Goal: Transaction & Acquisition: Subscribe to service/newsletter

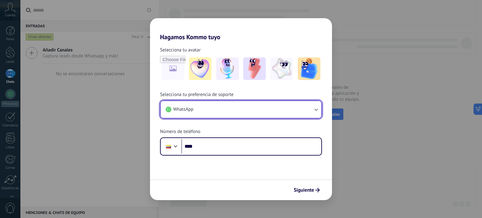
click at [296, 107] on button "WhatsApp" at bounding box center [241, 109] width 161 height 17
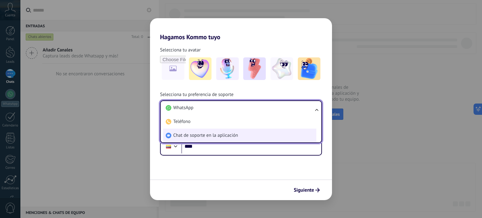
click at [266, 135] on li "Chat de soporte en la aplicación" at bounding box center [239, 136] width 153 height 14
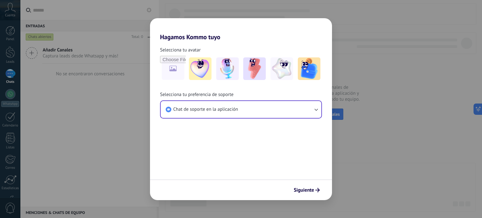
click at [266, 135] on form "Selecciona tu avatar Selecciona tu preferencia de soporte Chat de soporte en la…" at bounding box center [241, 120] width 182 height 159
click at [307, 72] on img at bounding box center [309, 68] width 23 height 23
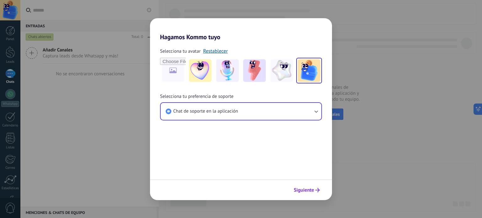
click at [305, 192] on span "Siguiente" at bounding box center [304, 190] width 20 height 4
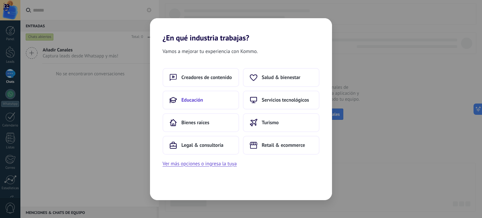
click at [207, 106] on button "Educación" at bounding box center [201, 100] width 77 height 19
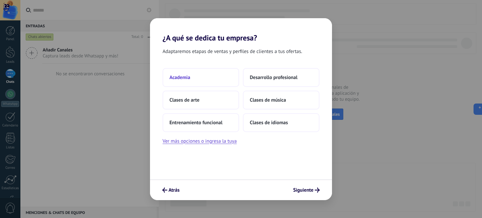
click at [221, 76] on button "Academia" at bounding box center [201, 77] width 77 height 19
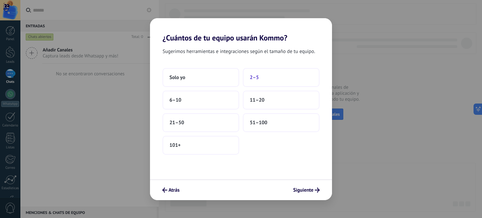
click at [259, 78] on button "2–5" at bounding box center [281, 77] width 77 height 19
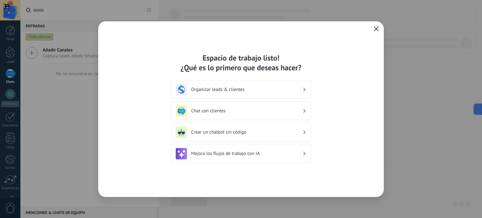
click at [254, 90] on h3 "Organizar leads & clientes" at bounding box center [246, 90] width 111 height 6
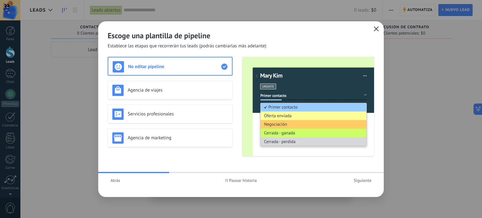
click at [115, 179] on span "Atrás" at bounding box center [115, 180] width 10 height 4
click at [119, 178] on span "Atrás" at bounding box center [115, 180] width 10 height 4
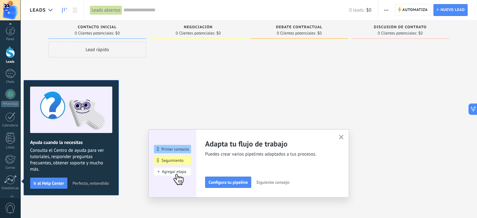
scroll to position [43, 0]
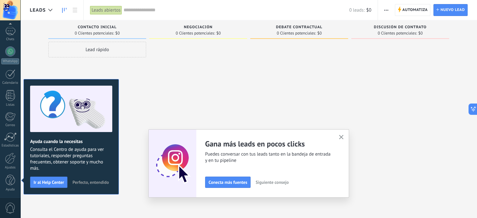
click at [112, 80] on div "Ayuda cuando la necesitas Consulta el Centro de ayuda para ver tutoriales, resp…" at bounding box center [71, 136] width 95 height 115
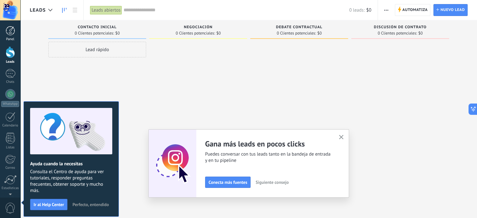
click at [12, 36] on link "Panel" at bounding box center [10, 33] width 20 height 15
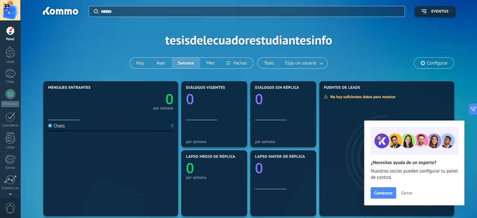
click at [422, 62] on icon at bounding box center [422, 63] width 5 height 5
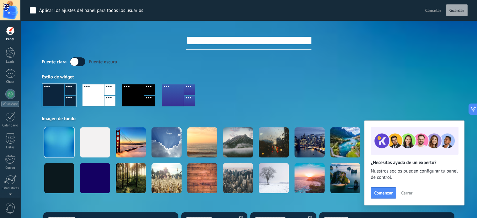
click at [422, 62] on div "Fuente clara Fuente oscura" at bounding box center [249, 61] width 414 height 9
click at [7, 51] on div at bounding box center [10, 52] width 9 height 12
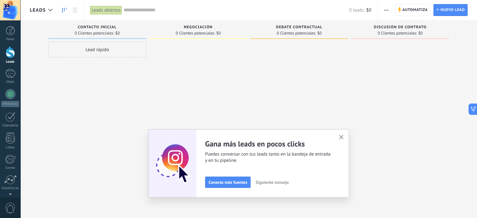
click at [387, 8] on span "button" at bounding box center [386, 10] width 4 height 12
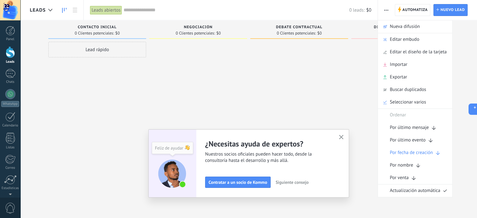
click at [387, 10] on use "button" at bounding box center [386, 10] width 4 height 1
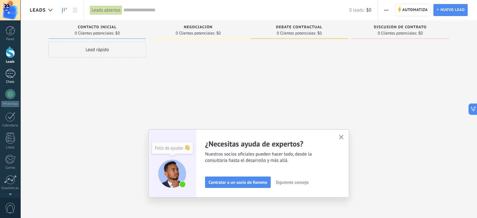
click at [6, 74] on div at bounding box center [10, 73] width 10 height 9
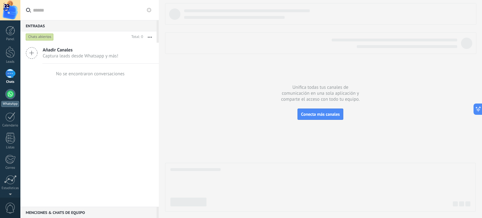
click at [4, 98] on link "WhatsApp" at bounding box center [10, 98] width 20 height 18
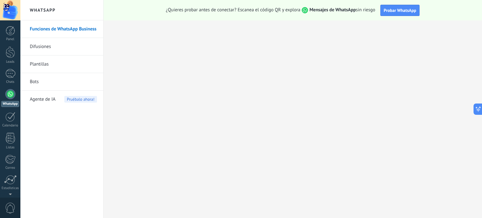
click at [70, 26] on link "Funciones de WhatsApp Business" at bounding box center [63, 29] width 67 height 18
click at [97, 12] on div "WhatsApp Funciones de WhatsApp Business Difusiones Plantillas Bots Agente de IA…" at bounding box center [61, 109] width 83 height 218
click at [329, 8] on strong "Mensajes de WhatsApp" at bounding box center [332, 10] width 46 height 6
click at [7, 120] on div at bounding box center [10, 117] width 10 height 10
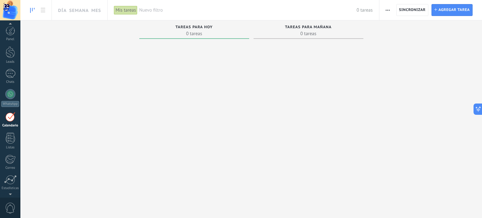
scroll to position [18, 0]
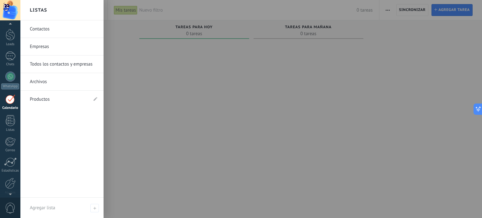
click at [62, 32] on link "Contactos" at bounding box center [63, 29] width 67 height 18
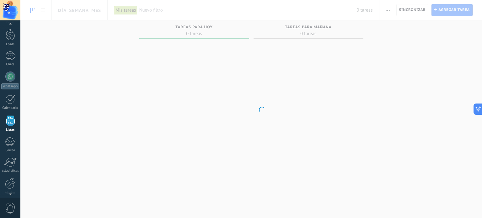
scroll to position [39, 0]
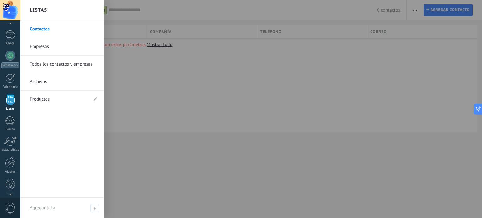
click at [50, 42] on link "Empresas" at bounding box center [63, 47] width 67 height 18
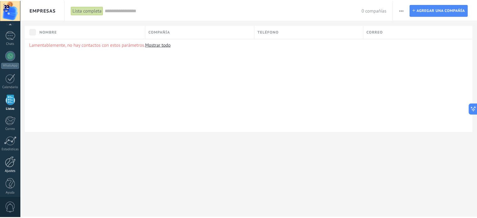
scroll to position [43, 0]
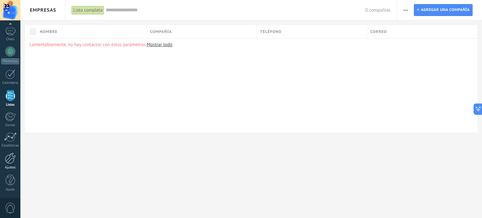
click at [8, 160] on div at bounding box center [10, 158] width 11 height 11
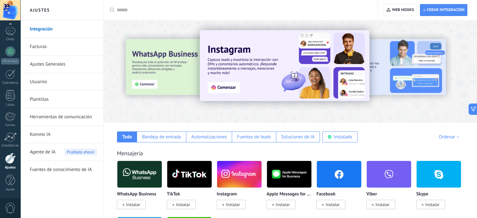
click at [229, 171] on img at bounding box center [239, 174] width 45 height 30
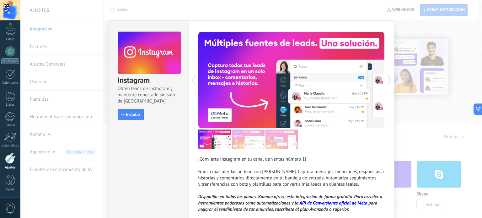
click at [418, 43] on div "Instagram Obtén leads de Instagram y mantente conectado sin salir de Kommo Inst…" at bounding box center [251, 109] width 462 height 218
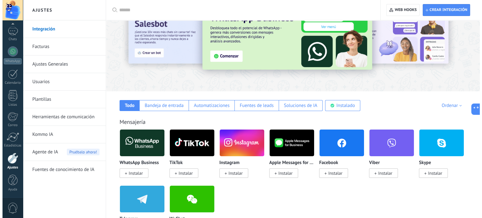
scroll to position [33, 0]
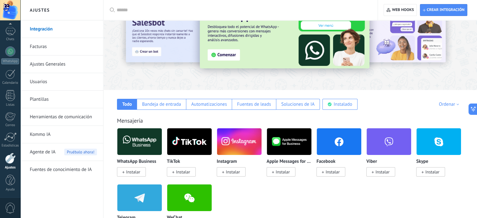
click at [140, 152] on img at bounding box center [139, 141] width 45 height 30
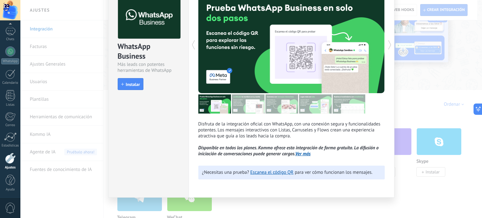
scroll to position [0, 0]
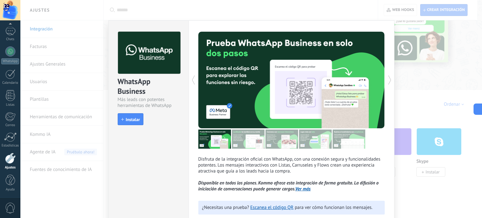
click at [412, 51] on div "WhatsApp Business Más leads con potentes herramientas de WhatsApp install Insta…" at bounding box center [251, 109] width 462 height 218
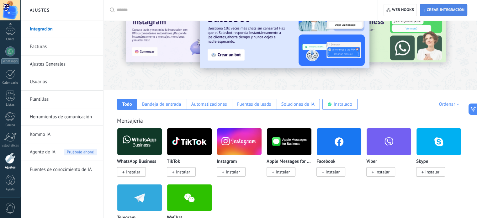
click at [433, 9] on span "Crear integración" at bounding box center [446, 10] width 38 height 5
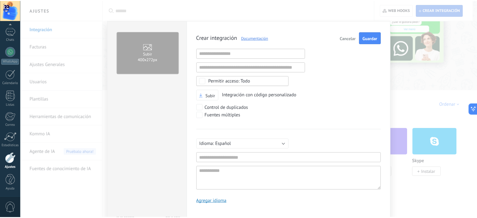
scroll to position [6, 0]
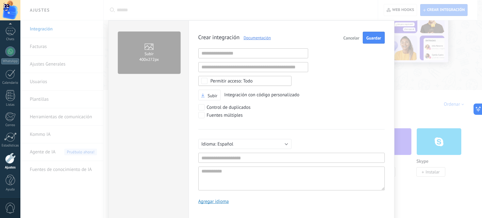
click at [354, 36] on span "Cancelar" at bounding box center [351, 38] width 16 height 4
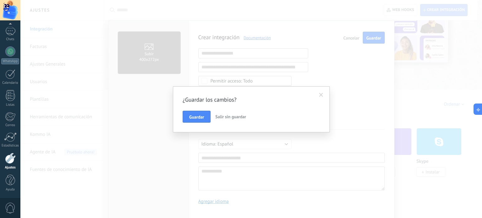
click at [220, 116] on span "Salir sin guardar" at bounding box center [230, 117] width 31 height 6
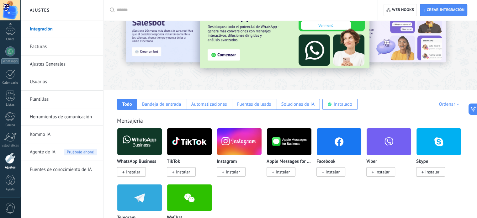
click at [75, 119] on link "Herramientas de comunicación" at bounding box center [63, 117] width 67 height 18
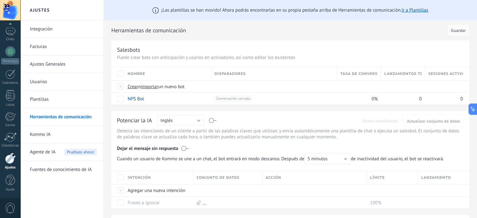
click at [62, 134] on link "Kommo IA" at bounding box center [63, 135] width 67 height 18
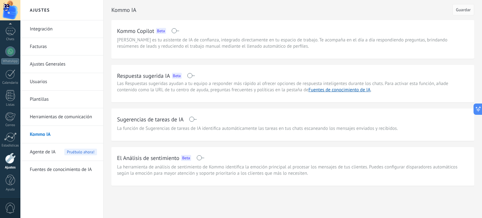
click at [64, 87] on link "Usuarios" at bounding box center [63, 82] width 67 height 18
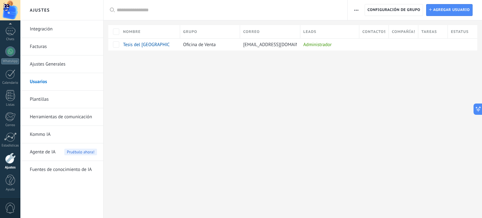
click at [62, 63] on link "Ajustes Generales" at bounding box center [63, 65] width 67 height 18
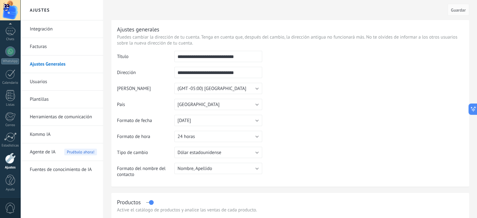
click at [68, 46] on link "Facturas" at bounding box center [63, 47] width 67 height 18
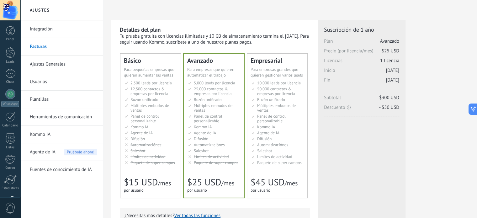
click at [55, 26] on link "Integración" at bounding box center [63, 29] width 67 height 18
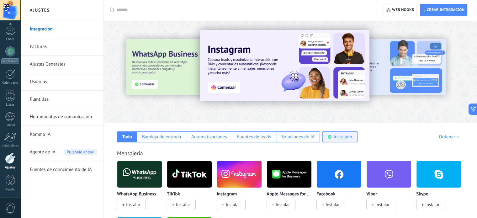
click at [329, 134] on div "Instalado" at bounding box center [340, 136] width 35 height 11
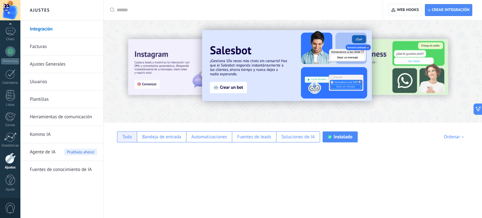
click at [131, 136] on div "Todo" at bounding box center [127, 137] width 10 height 6
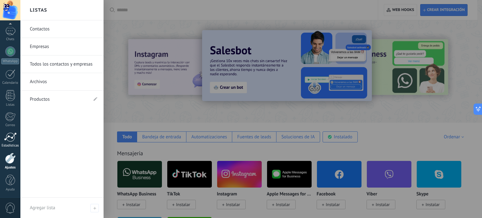
click at [10, 144] on div "Estadísticas" at bounding box center [10, 146] width 18 height 4
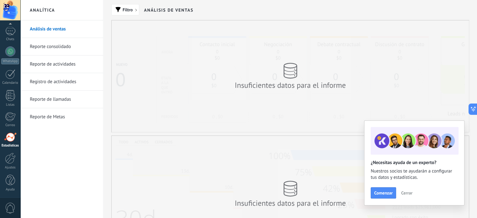
click at [61, 44] on link "Reporte consolidado" at bounding box center [63, 47] width 67 height 18
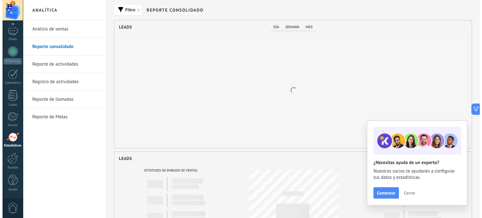
scroll to position [128, 357]
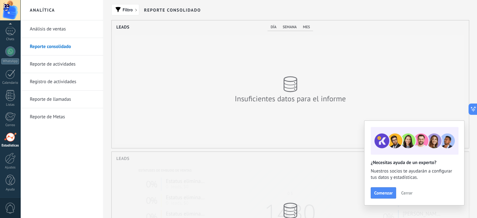
click at [67, 62] on link "Reporte de actividades" at bounding box center [63, 65] width 67 height 18
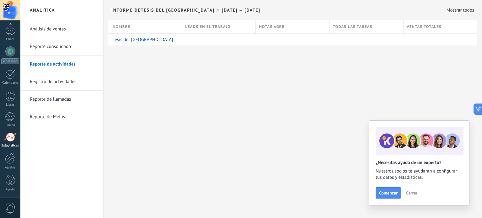
click at [64, 83] on link "Registro de actividades" at bounding box center [63, 82] width 67 height 18
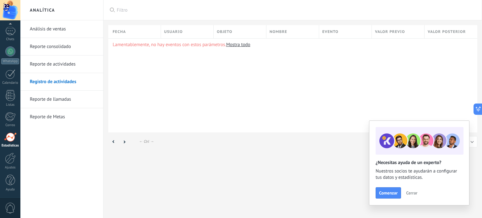
click at [59, 94] on link "Reporte de llamadas" at bounding box center [63, 100] width 67 height 18
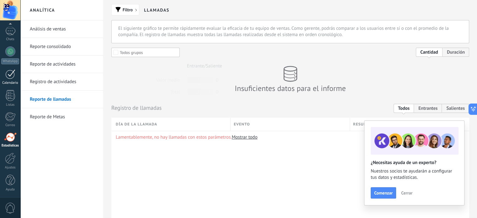
click at [16, 73] on link "Calendario" at bounding box center [10, 77] width 20 height 16
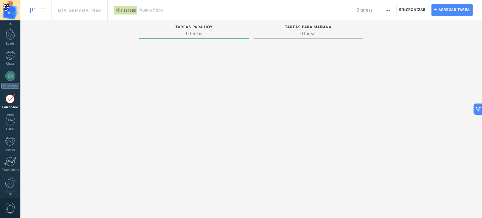
scroll to position [16, 0]
click at [10, 78] on div at bounding box center [10, 78] width 10 height 10
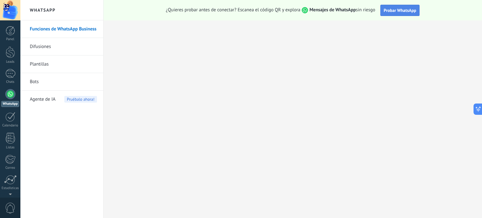
click at [387, 7] on button "Probar WhatsApp" at bounding box center [400, 10] width 40 height 11
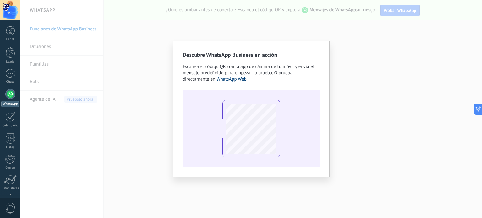
click at [238, 80] on link "WhatsApp Web" at bounding box center [231, 79] width 30 height 6
click at [240, 80] on link "WhatsApp Web" at bounding box center [231, 79] width 30 height 6
click at [186, 33] on div "Descubre WhatsApp Business en acción Escanea el código QR con la app de cámara …" at bounding box center [251, 109] width 462 height 218
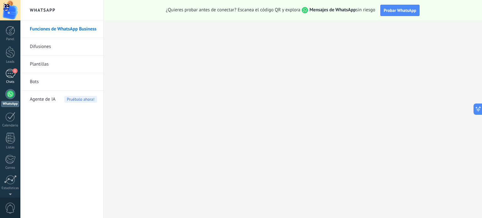
click at [6, 73] on div "1" at bounding box center [10, 73] width 10 height 9
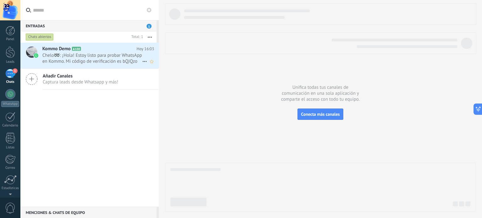
click at [131, 58] on span "Chelo➿: ¡Hola! Estoy listo para probar WhatsApp en Kommo. Mi código de verifica…" at bounding box center [92, 58] width 100 height 12
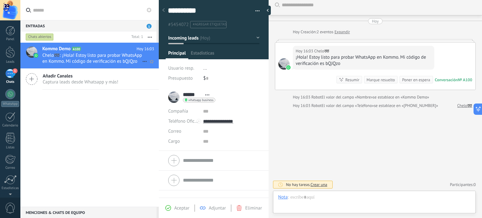
scroll to position [9, 0]
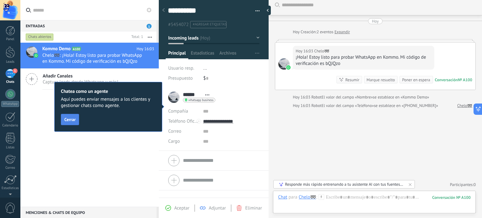
click at [67, 123] on button "Cerrar" at bounding box center [70, 119] width 18 height 11
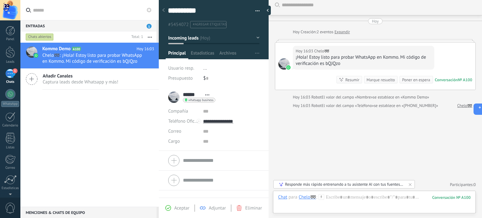
click at [206, 70] on span "..." at bounding box center [205, 68] width 4 height 6
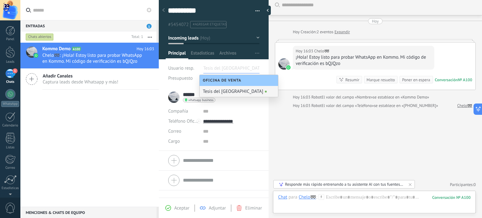
click at [217, 92] on div "Tesis del [GEOGRAPHIC_DATA]" at bounding box center [239, 91] width 78 height 11
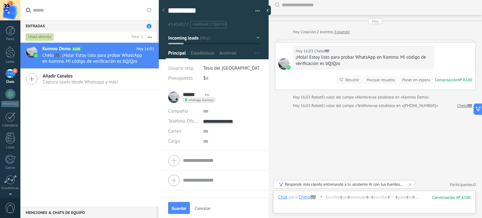
click at [203, 69] on span "Tesis del [GEOGRAPHIC_DATA]" at bounding box center [233, 68] width 61 height 6
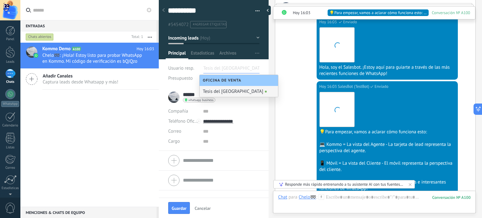
scroll to position [240, 0]
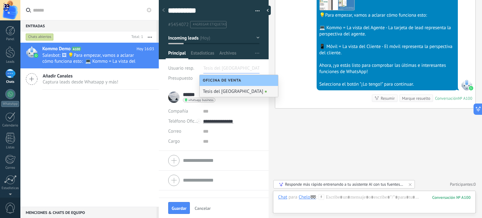
click at [296, 93] on div "[DATE] 16:03 SalesBot (TestBot) Entregado Descargar 💡Para empezar, vamos a acla…" at bounding box center [375, 37] width 200 height 144
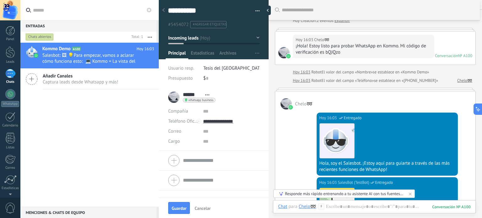
scroll to position [16, 0]
click at [210, 77] on div "$ 0" at bounding box center [231, 78] width 56 height 10
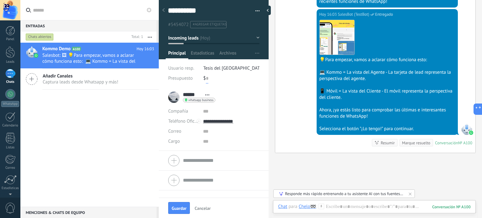
scroll to position [185, 0]
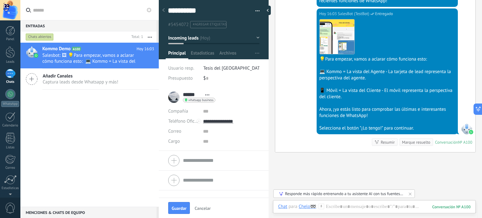
click at [310, 116] on div "[DATE] 16:03 SalesBot (TestBot) Entregado Descargar 💡Para empezar, vamos a acla…" at bounding box center [375, 80] width 200 height 144
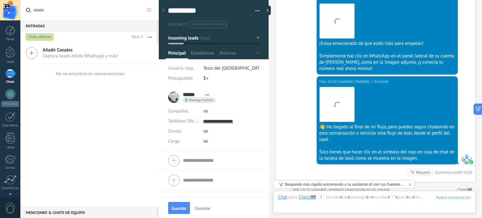
scroll to position [2481, 0]
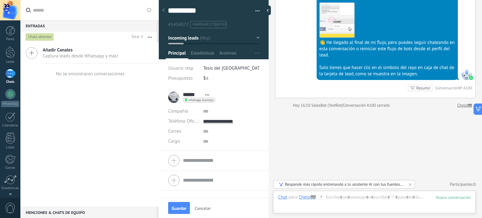
click at [256, 10] on button "button" at bounding box center [255, 10] width 9 height 9
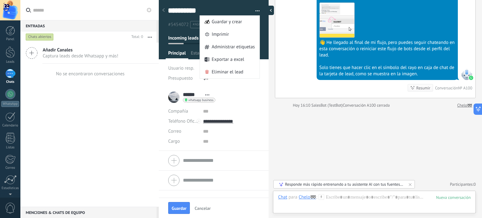
click at [268, 10] on div at bounding box center [268, 10] width 9 height 9
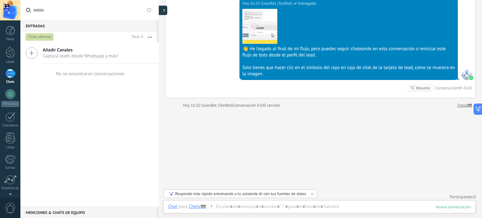
scroll to position [2313, 0]
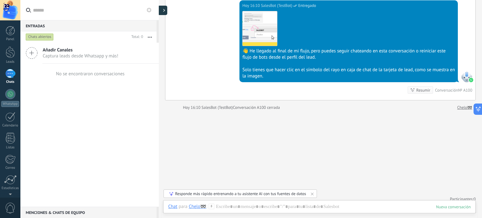
click at [163, 12] on div at bounding box center [162, 10] width 9 height 9
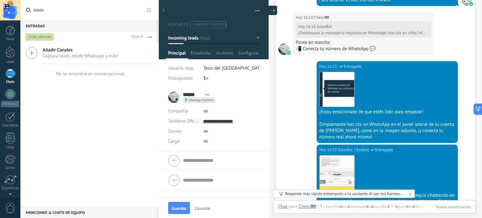
type textarea "**********"
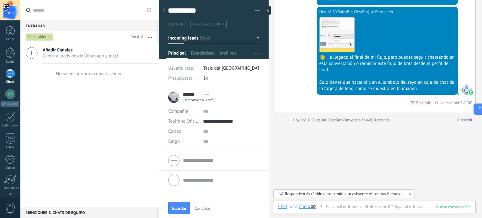
scroll to position [2481, 0]
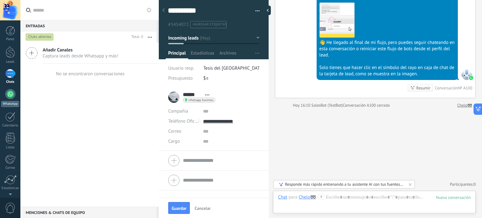
click at [11, 93] on div at bounding box center [10, 94] width 10 height 10
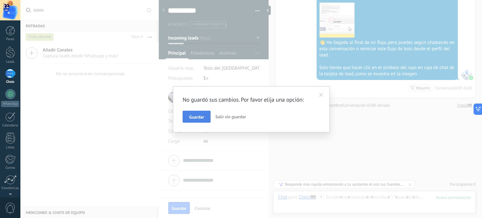
click at [200, 118] on span "Guardar" at bounding box center [196, 117] width 15 height 4
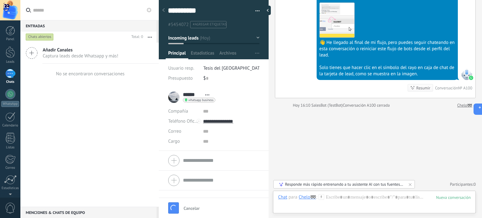
scroll to position [2507, 0]
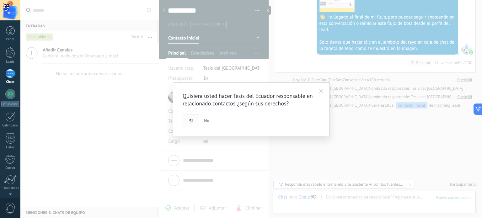
click at [193, 123] on button "Si" at bounding box center [191, 121] width 17 height 12
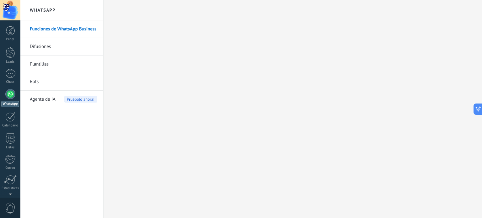
click at [9, 96] on div at bounding box center [10, 94] width 10 height 10
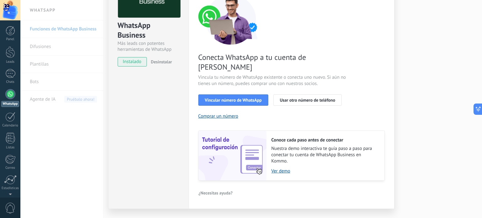
scroll to position [60, 0]
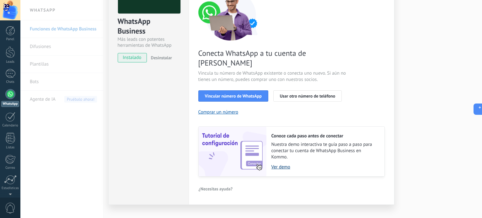
click at [274, 164] on link "Ver demo" at bounding box center [324, 167] width 107 height 6
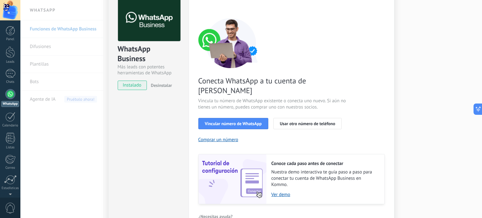
scroll to position [32, 0]
click at [248, 122] on span "Vincular número de WhatsApp" at bounding box center [233, 124] width 57 height 4
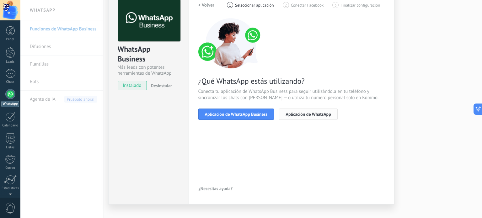
click at [294, 114] on span "Aplicación de WhatsApp" at bounding box center [307, 114] width 45 height 4
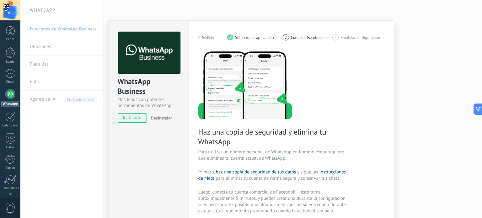
scroll to position [18, 0]
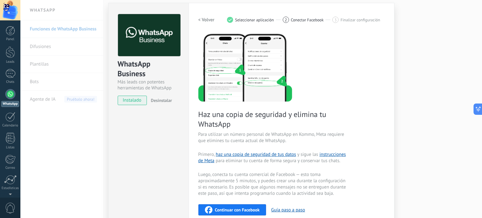
click at [206, 19] on h2 "< Volver" at bounding box center [206, 20] width 16 height 6
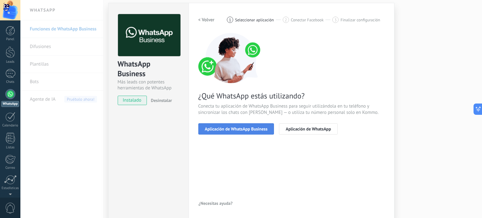
click at [227, 127] on span "Aplicación de WhatsApp Business" at bounding box center [236, 129] width 63 height 4
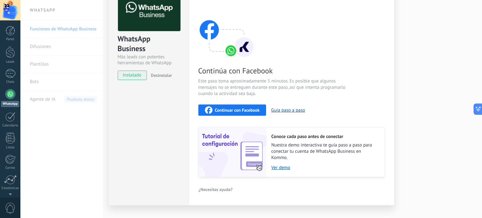
scroll to position [53, 0]
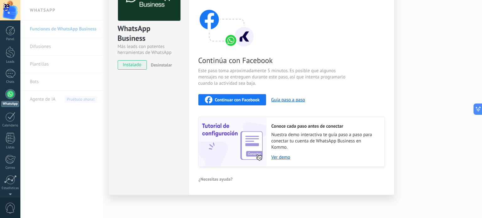
click at [244, 99] on span "Continuar con Facebook" at bounding box center [237, 100] width 45 height 4
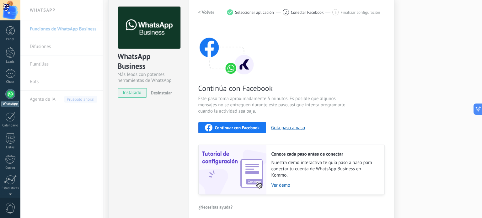
scroll to position [0, 0]
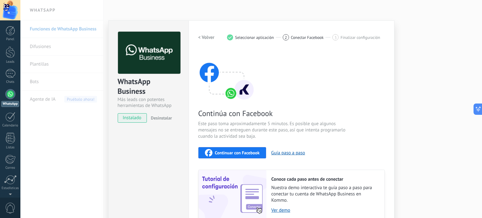
click at [203, 32] on button "< Volver" at bounding box center [206, 37] width 16 height 11
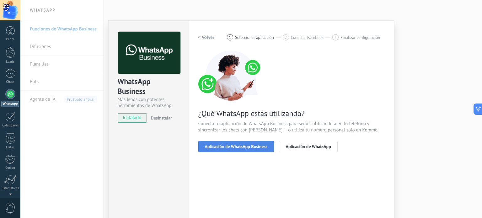
click at [247, 143] on button "Aplicación de WhatsApp Business" at bounding box center [236, 146] width 76 height 11
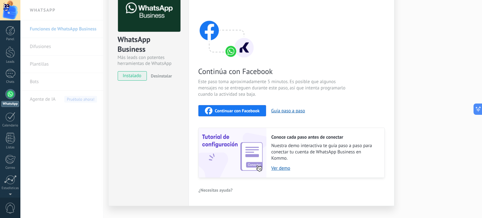
scroll to position [53, 0]
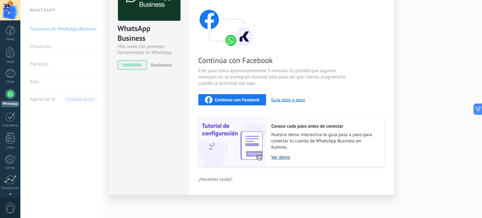
click at [279, 156] on link "Ver demo" at bounding box center [324, 157] width 107 height 6
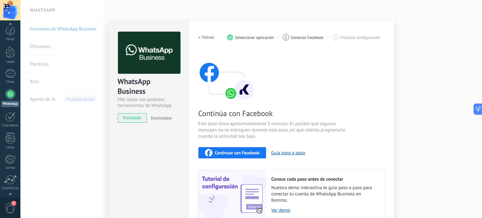
scroll to position [11, 0]
click at [9, 205] on span "1" at bounding box center [10, 208] width 11 height 11
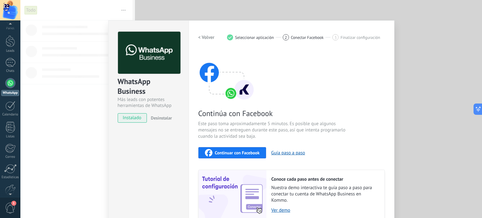
scroll to position [0, 0]
click at [216, 15] on div "WhatsApp Business Más leads con potentes herramientas de WhatsApp instalado Des…" at bounding box center [251, 109] width 462 height 218
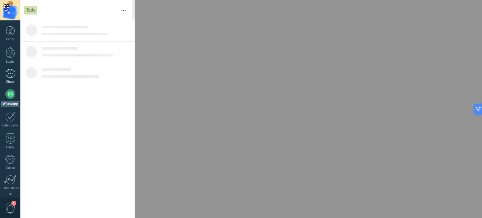
click at [12, 73] on div "1" at bounding box center [10, 73] width 10 height 9
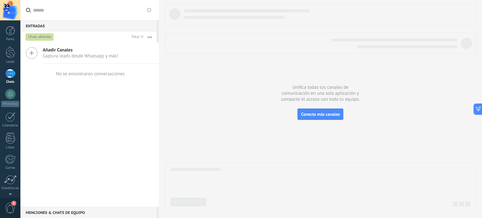
click at [10, 204] on span "1" at bounding box center [10, 208] width 11 height 11
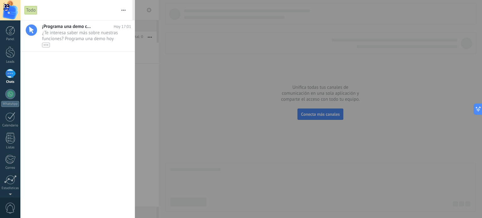
click at [143, 110] on div at bounding box center [241, 109] width 482 height 218
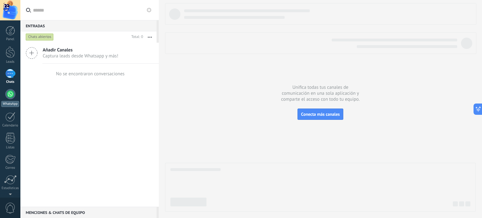
click at [8, 95] on div at bounding box center [10, 94] width 10 height 10
